Goal: Communication & Community: Connect with others

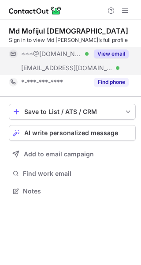
scroll to position [185, 141]
click at [118, 51] on button "View email" at bounding box center [111, 54] width 35 height 9
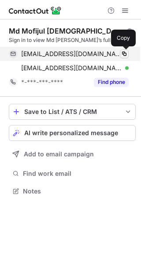
click at [127, 51] on span at bounding box center [124, 53] width 7 height 7
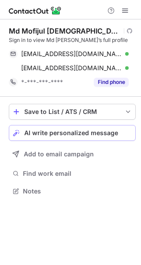
click at [84, 131] on span "AI write personalized message" at bounding box center [71, 133] width 94 height 7
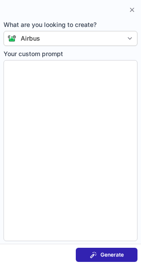
type textarea "**********"
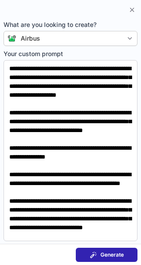
click at [95, 257] on span at bounding box center [93, 255] width 7 height 7
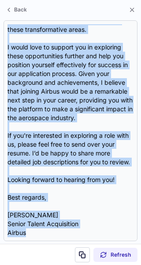
scroll to position [255, 0]
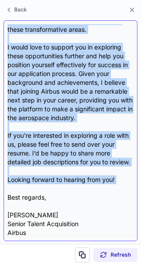
drag, startPoint x: 9, startPoint y: 65, endPoint x: 66, endPoint y: 190, distance: 136.9
click at [66, 190] on div "Subject: Exciting Opportunities at Airbus Body: Hi Md Mofijul, I hope this mess…" at bounding box center [71, 130] width 126 height 213
copy div "Hi Md [PERSON_NAME], I hope this message finds you well! I recently came across…"
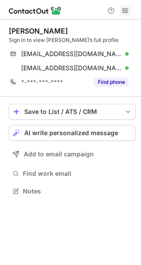
scroll to position [185, 141]
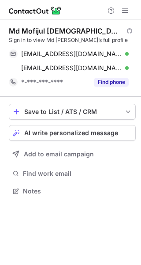
scroll to position [185, 141]
